Goal: Check status: Check status

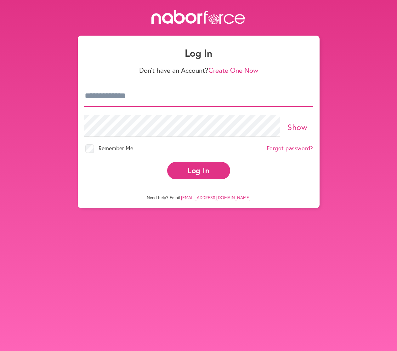
click at [121, 104] on input "email" at bounding box center [198, 96] width 229 height 22
type input "**********"
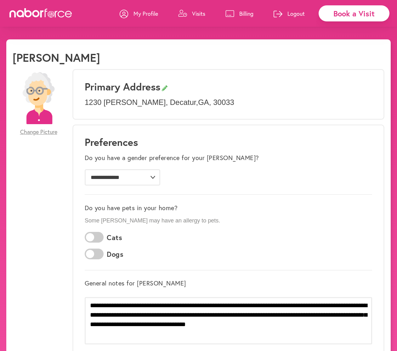
click at [191, 13] on link "Visits" at bounding box center [191, 13] width 27 height 19
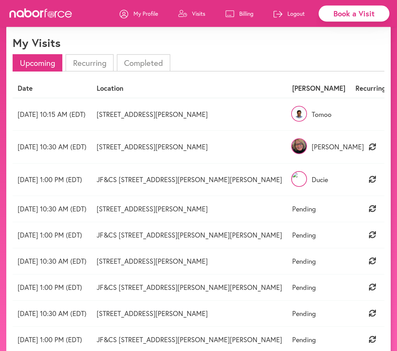
scroll to position [32, 0]
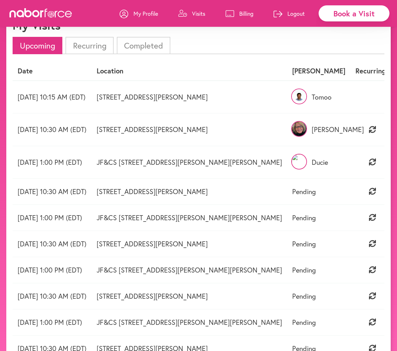
click at [317, 95] on p "Tomoo" at bounding box center [318, 97] width 53 height 8
click at [291, 99] on img at bounding box center [299, 97] width 16 height 16
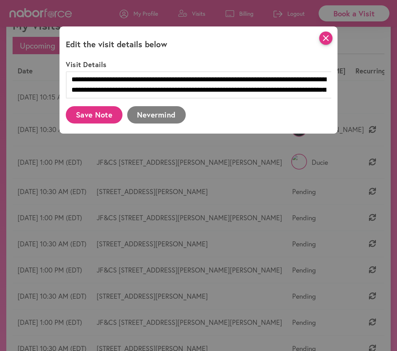
click at [330, 41] on icon "close" at bounding box center [325, 38] width 13 height 13
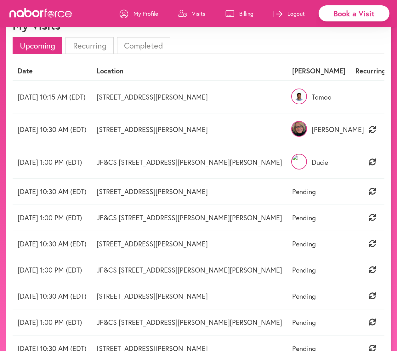
click at [297, 95] on img at bounding box center [299, 97] width 16 height 16
click at [292, 127] on img at bounding box center [299, 129] width 16 height 16
click at [292, 159] on img at bounding box center [299, 162] width 16 height 16
